Goal: Browse casually

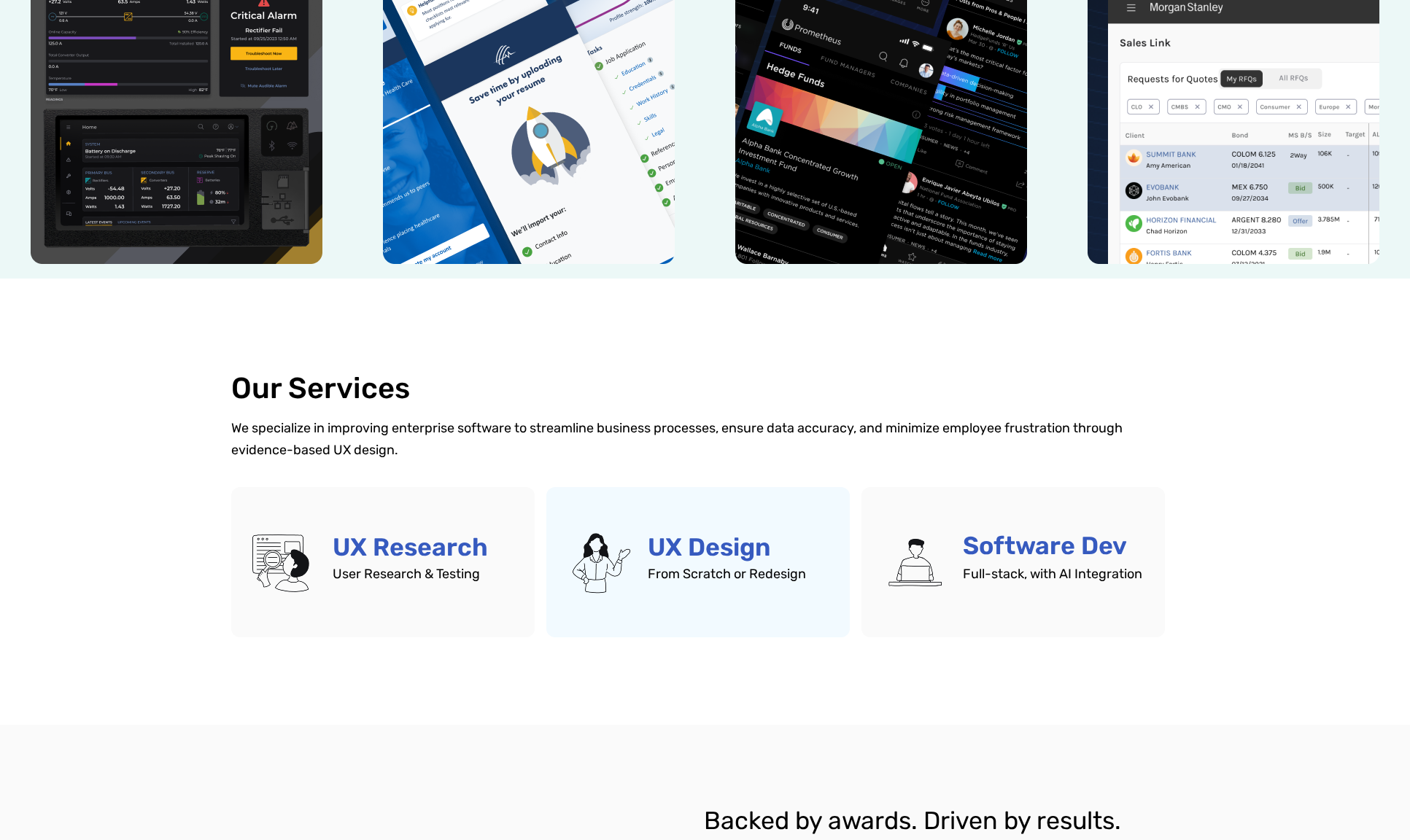
scroll to position [583, 0]
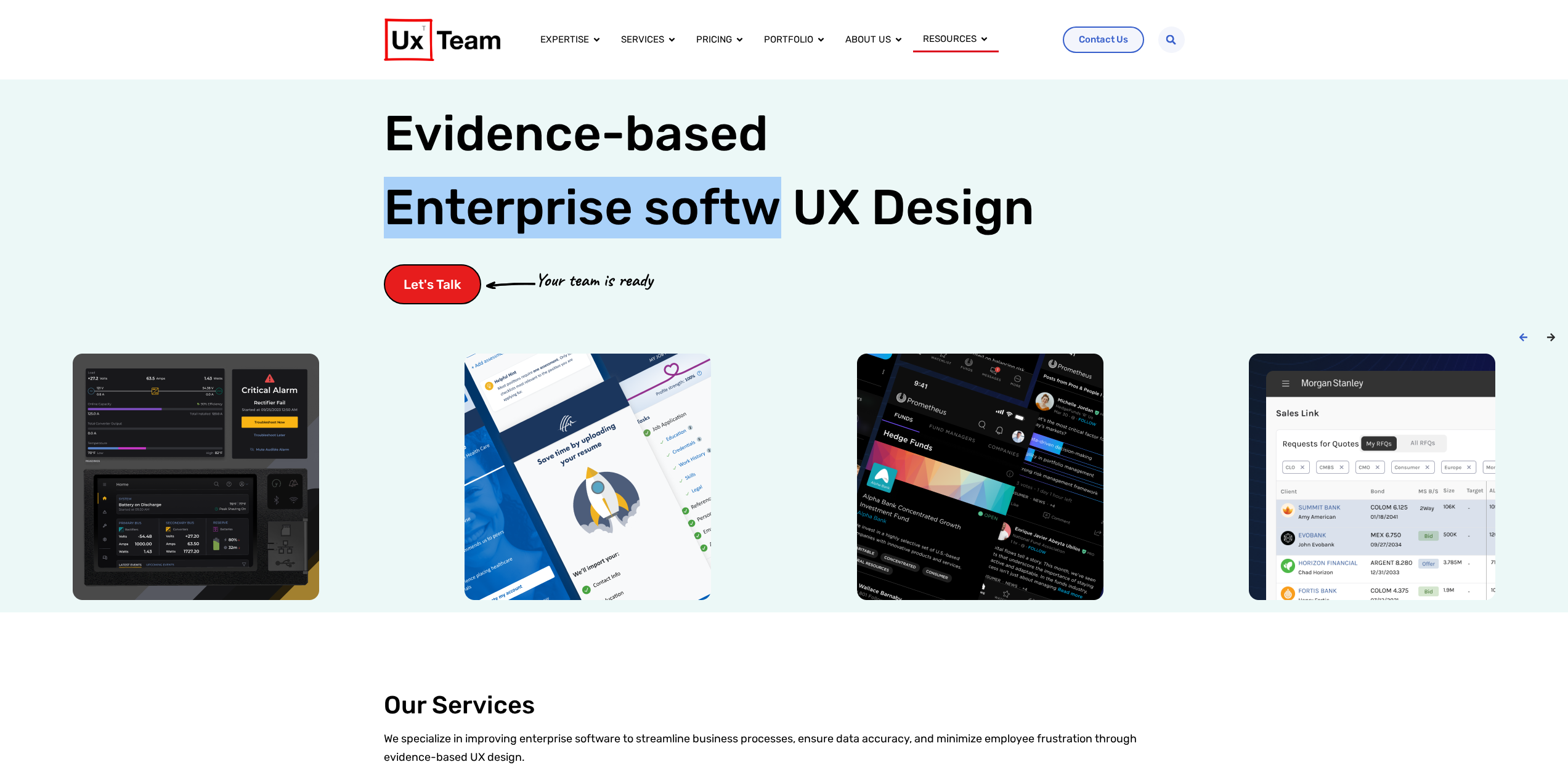
click at [1549, 335] on icon "Next slide" at bounding box center [1551, 337] width 9 height 9
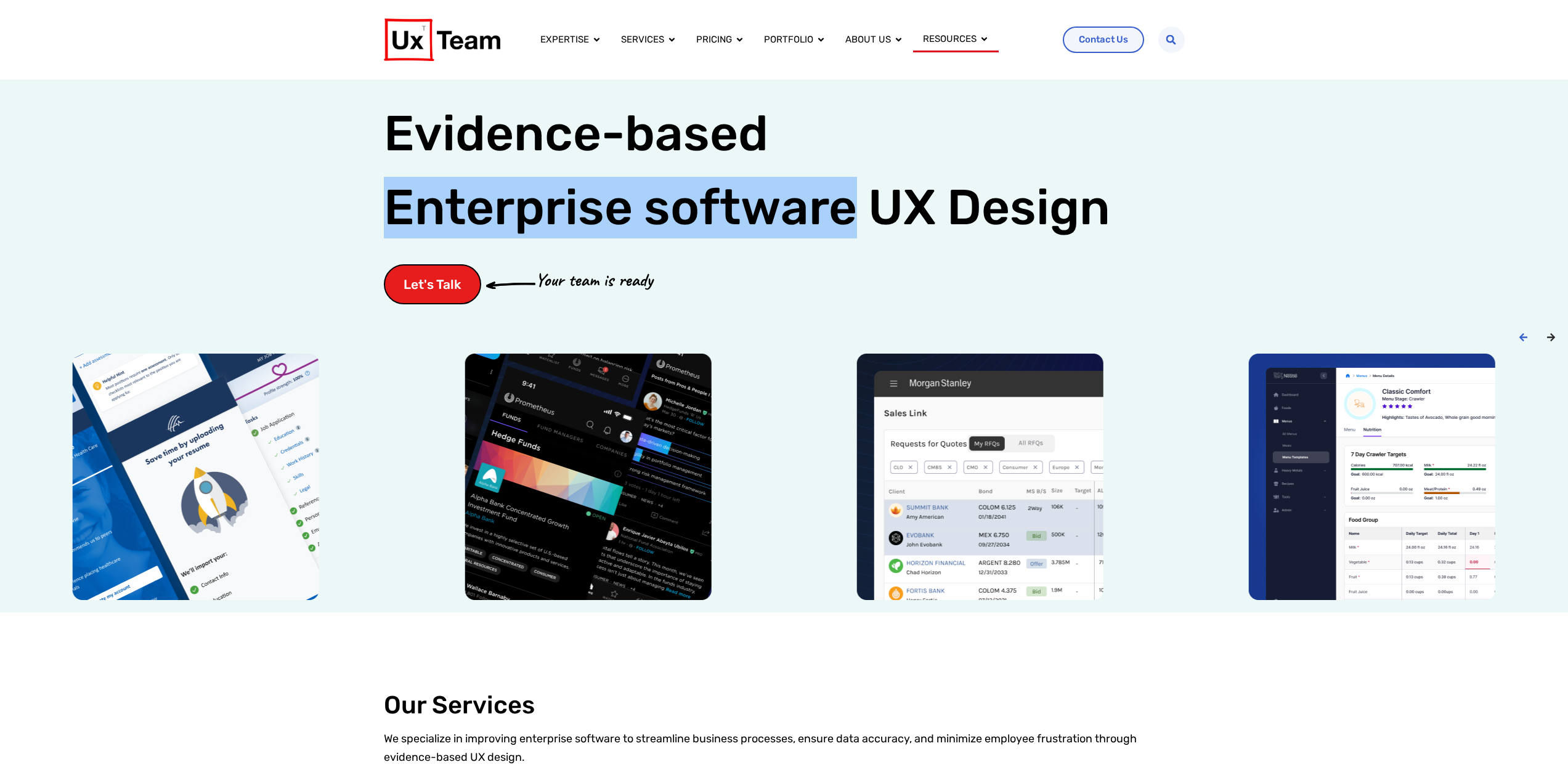
click at [1554, 333] on icon "Next slide" at bounding box center [1551, 337] width 9 height 9
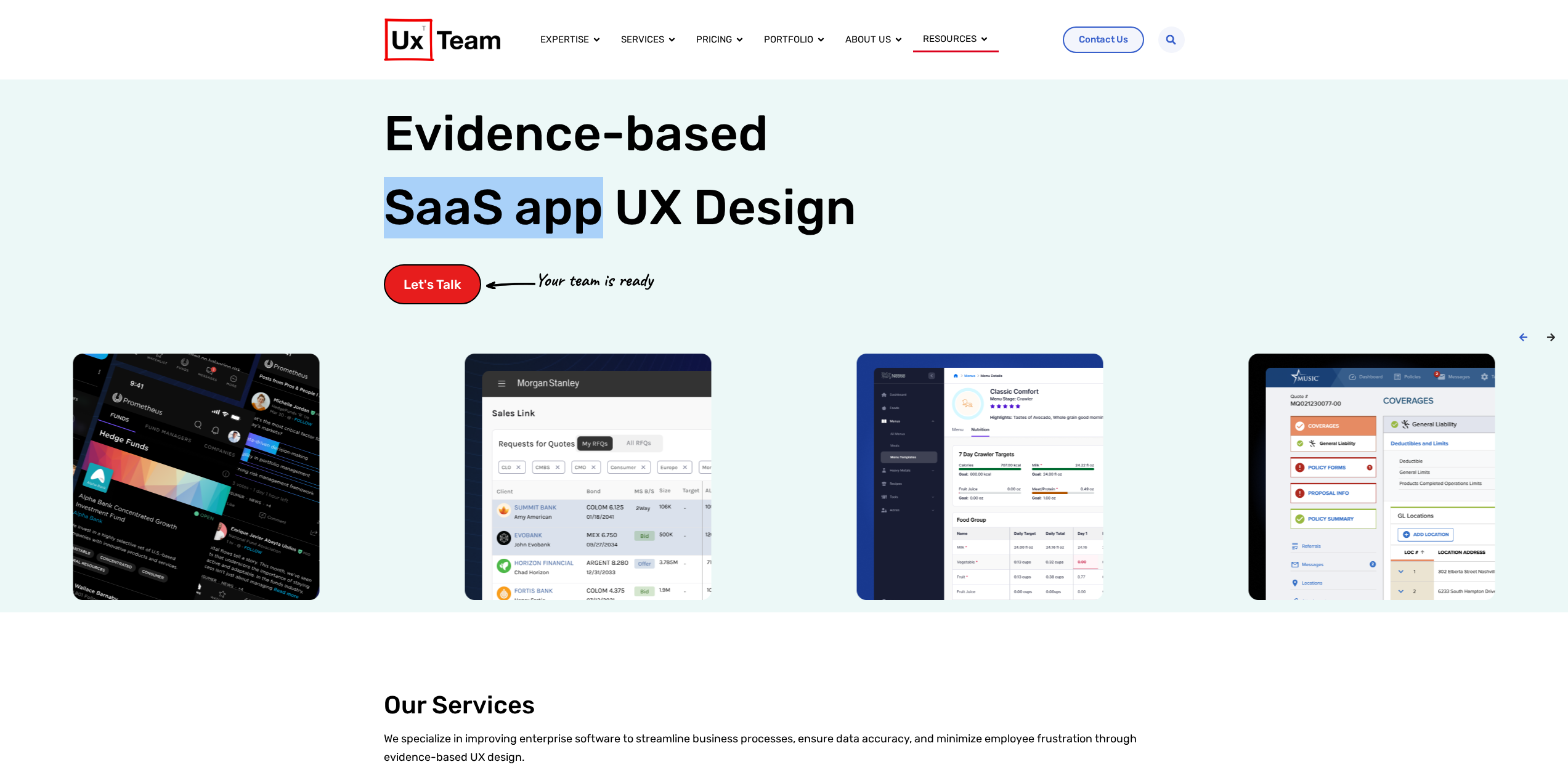
click at [1549, 336] on icon "Next slide" at bounding box center [1551, 337] width 9 height 9
